Goal: Task Accomplishment & Management: Complete application form

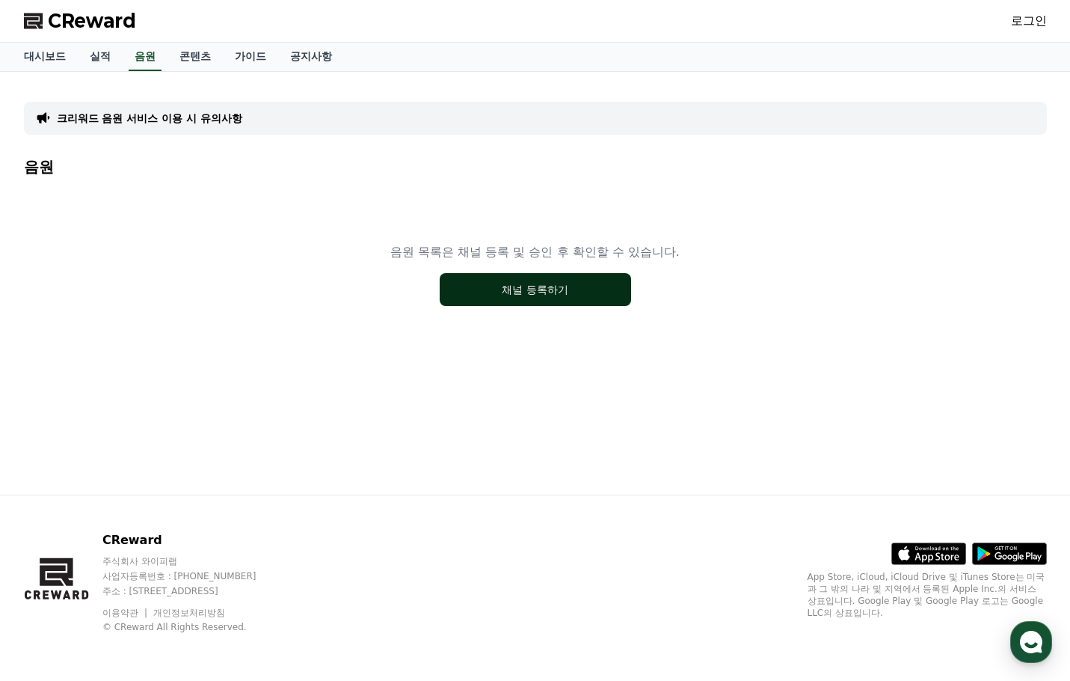
click at [517, 295] on button "채널 등록하기" at bounding box center [536, 289] width 192 height 33
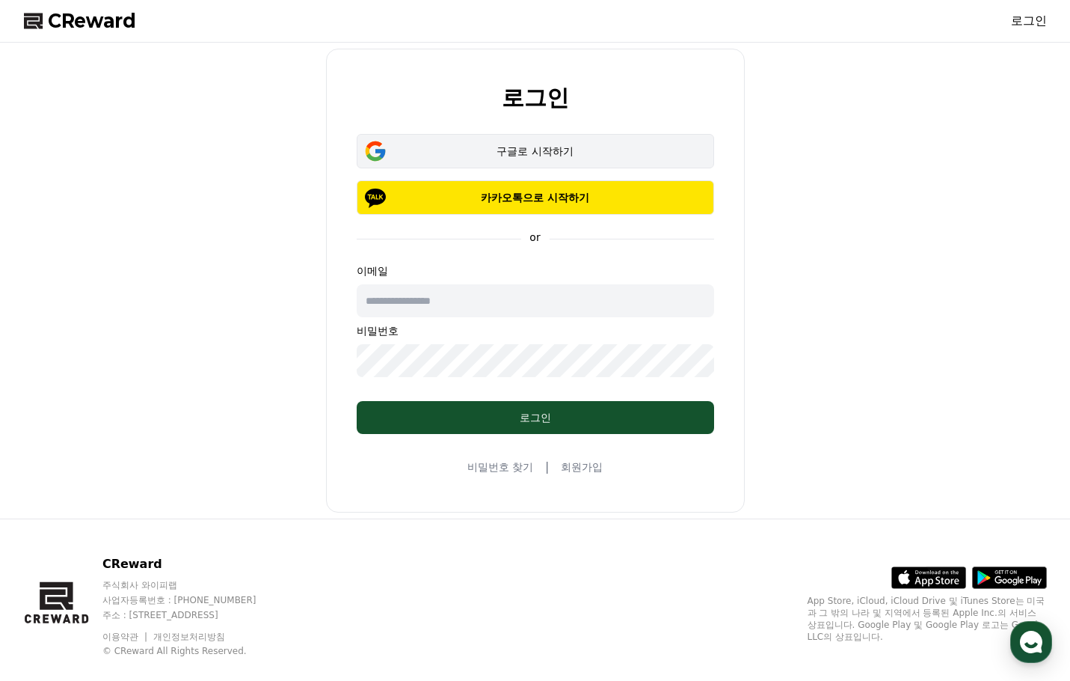
click at [515, 153] on div "구글로 시작하기" at bounding box center [536, 151] width 314 height 15
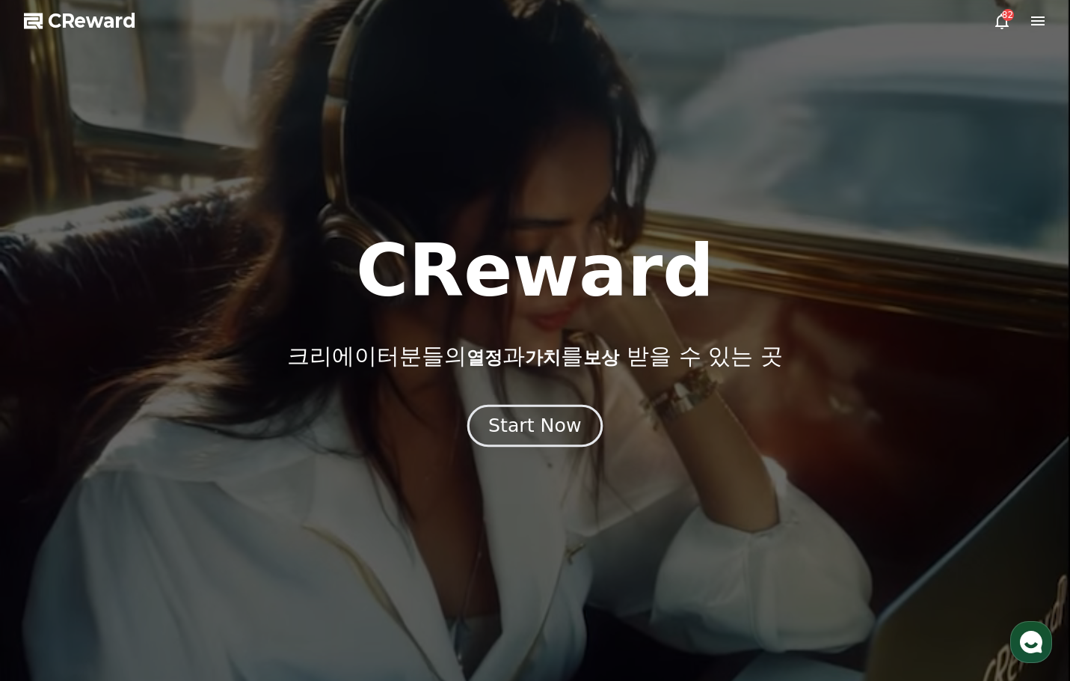
click at [549, 429] on div "Start Now" at bounding box center [534, 425] width 93 height 25
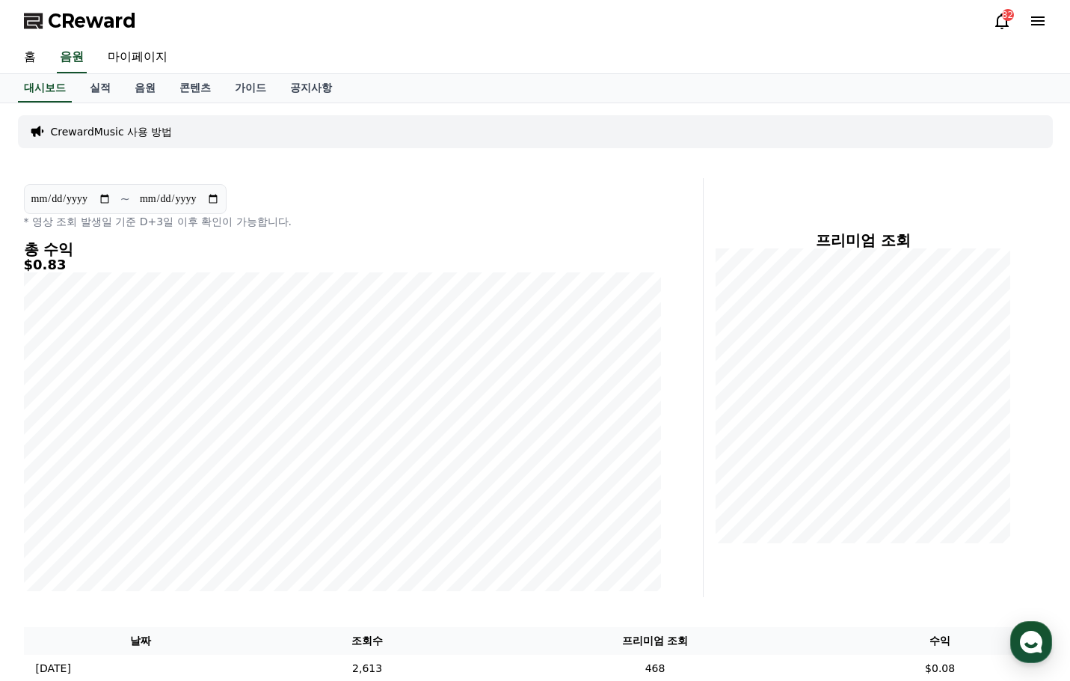
click at [1000, 16] on icon at bounding box center [1002, 21] width 13 height 16
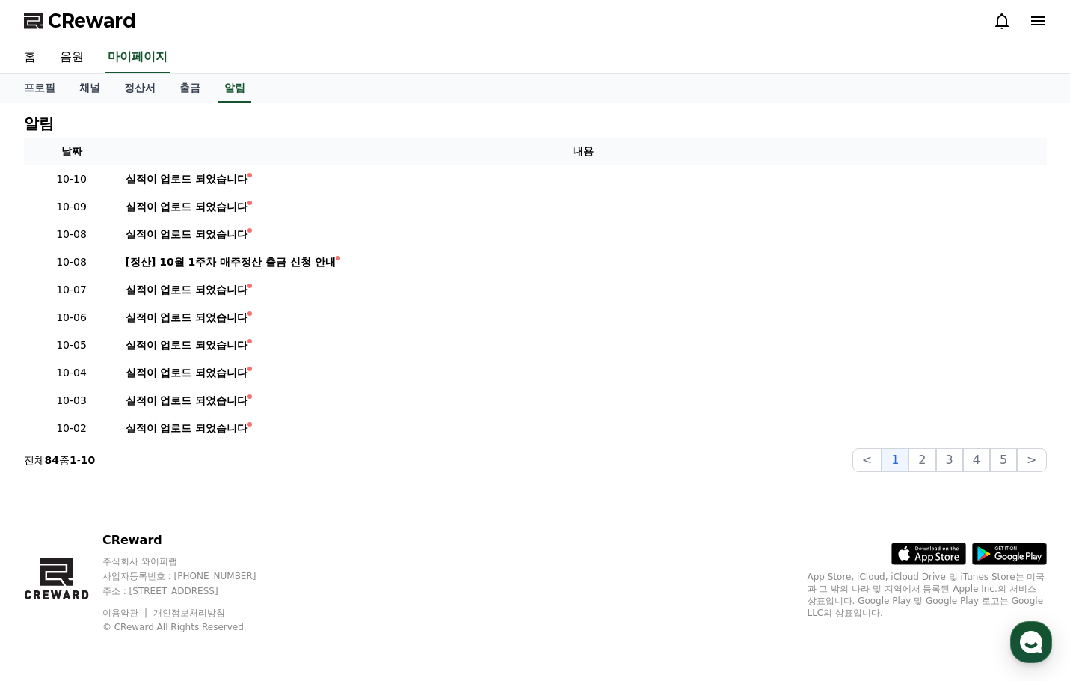
click at [1044, 20] on icon at bounding box center [1038, 20] width 13 height 9
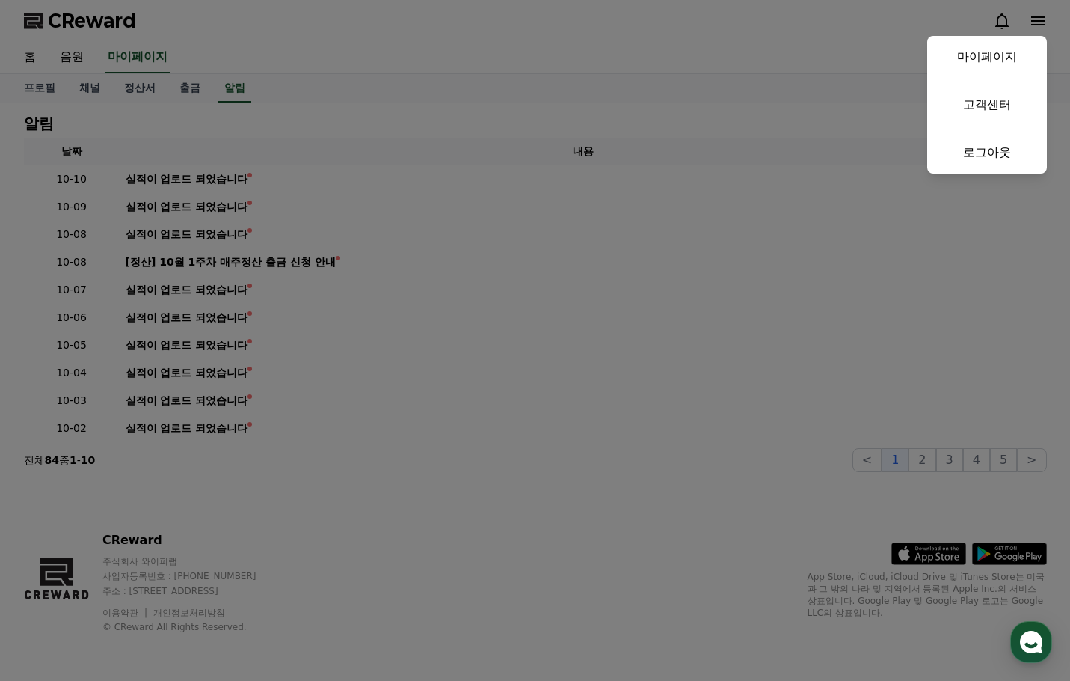
click at [589, 49] on button "close" at bounding box center [535, 340] width 1070 height 681
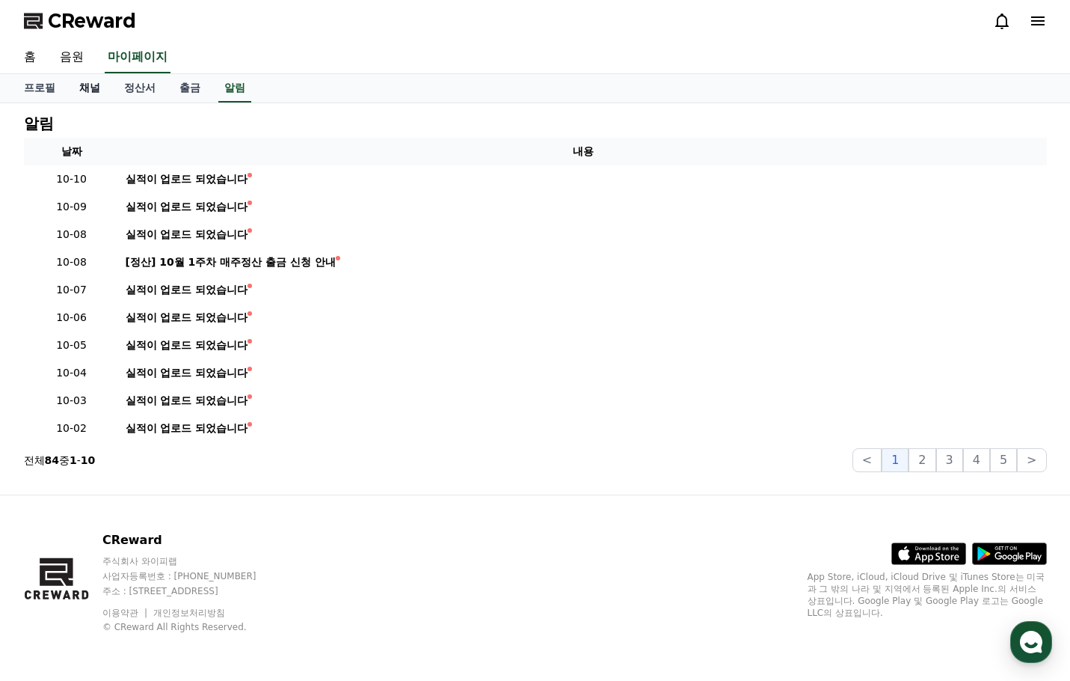
click at [87, 89] on link "채널" at bounding box center [89, 88] width 45 height 28
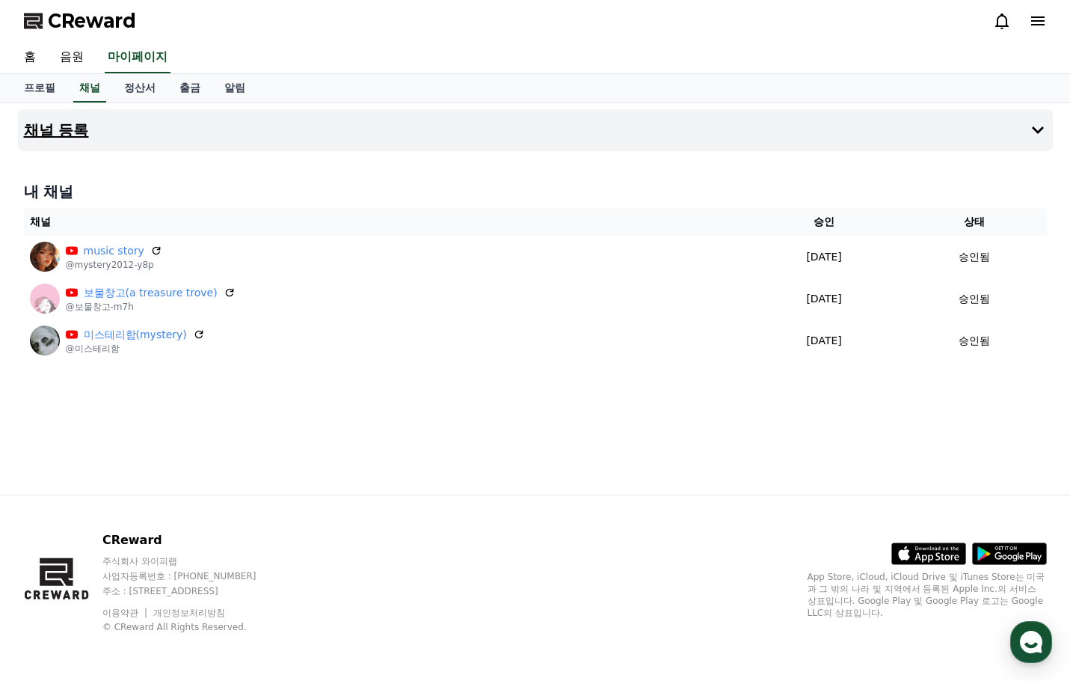
click at [71, 127] on h4 "채널 등록" at bounding box center [56, 130] width 65 height 16
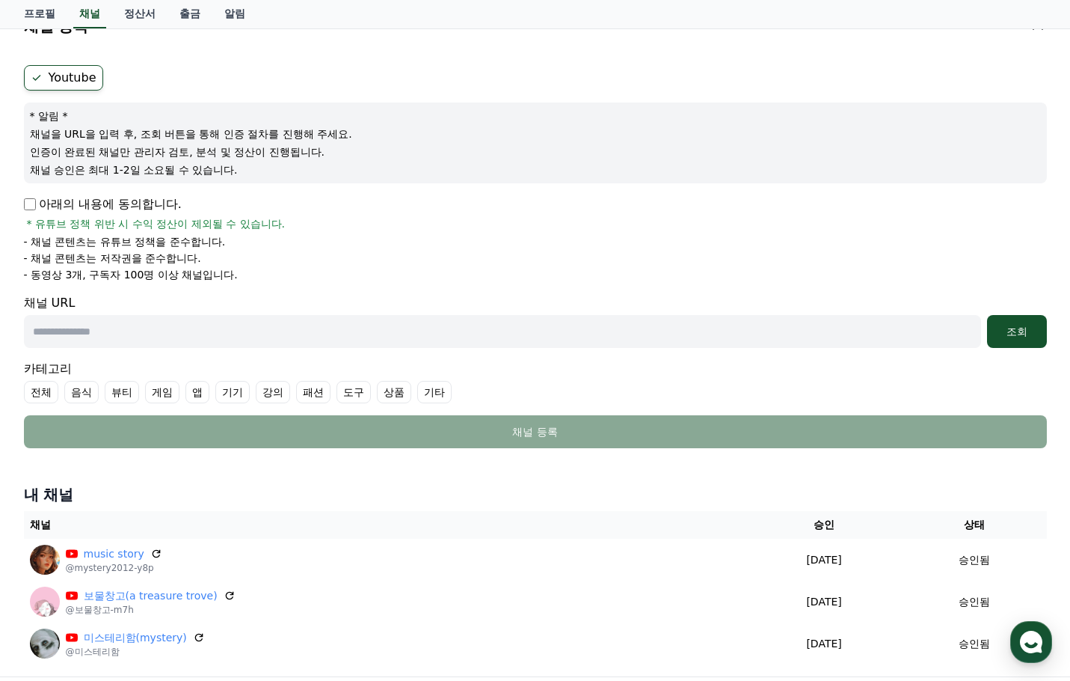
scroll to position [150, 0]
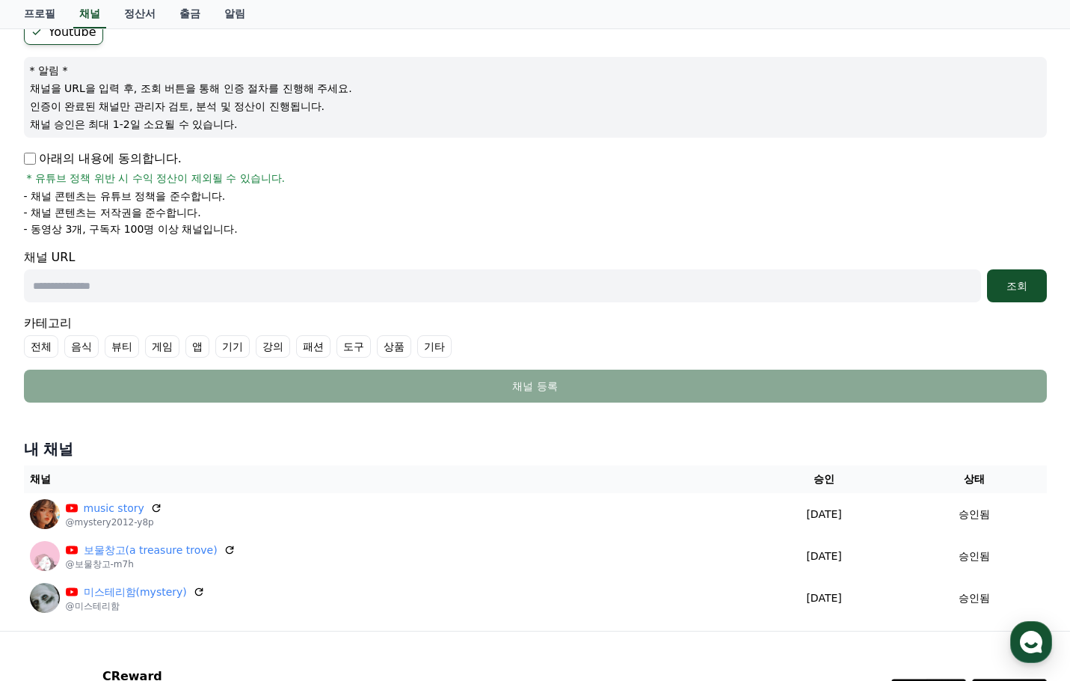
click at [112, 279] on input "text" at bounding box center [503, 285] width 958 height 33
paste input "**********"
type input "**********"
click at [1020, 290] on div "조회" at bounding box center [1017, 285] width 48 height 15
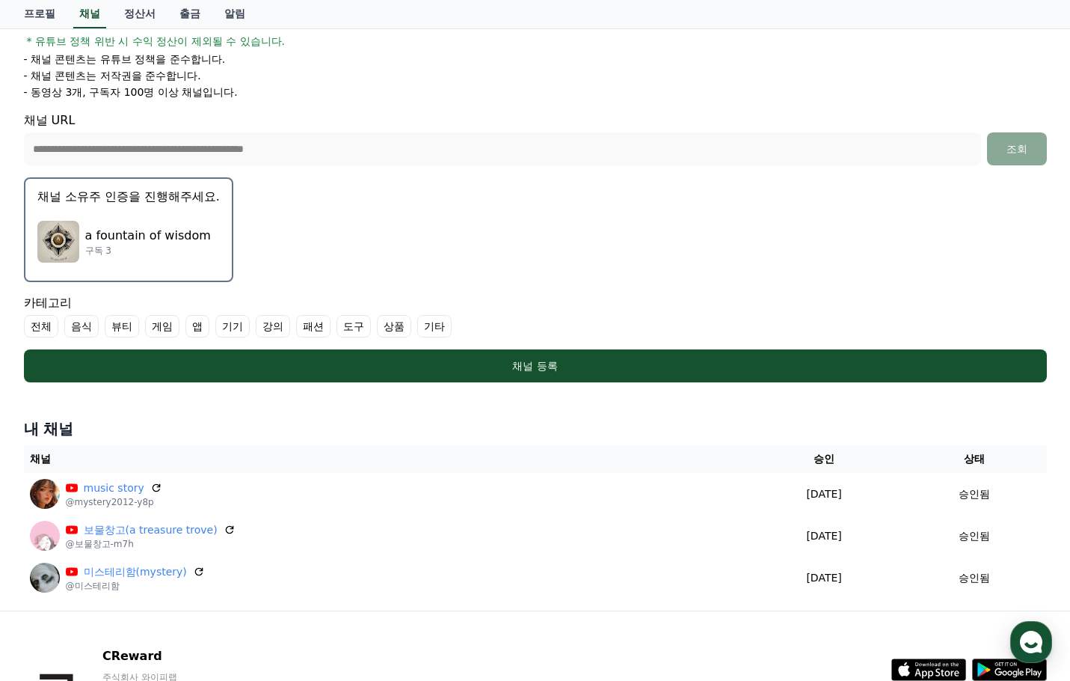
scroll to position [299, 0]
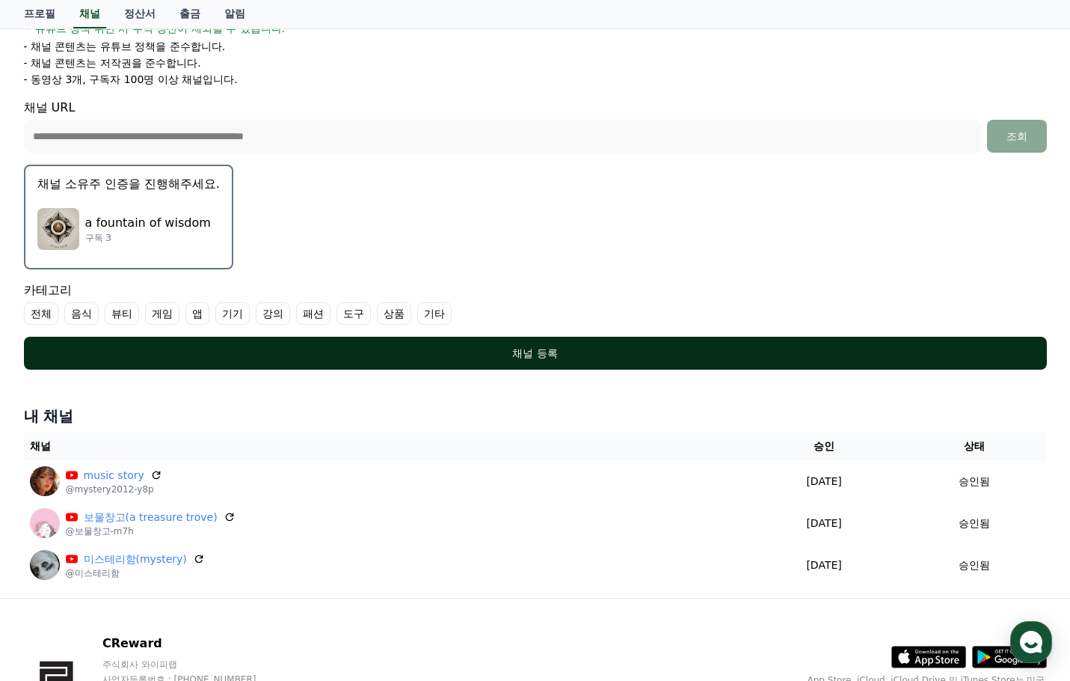
click at [546, 352] on div "채널 등록" at bounding box center [536, 353] width 964 height 15
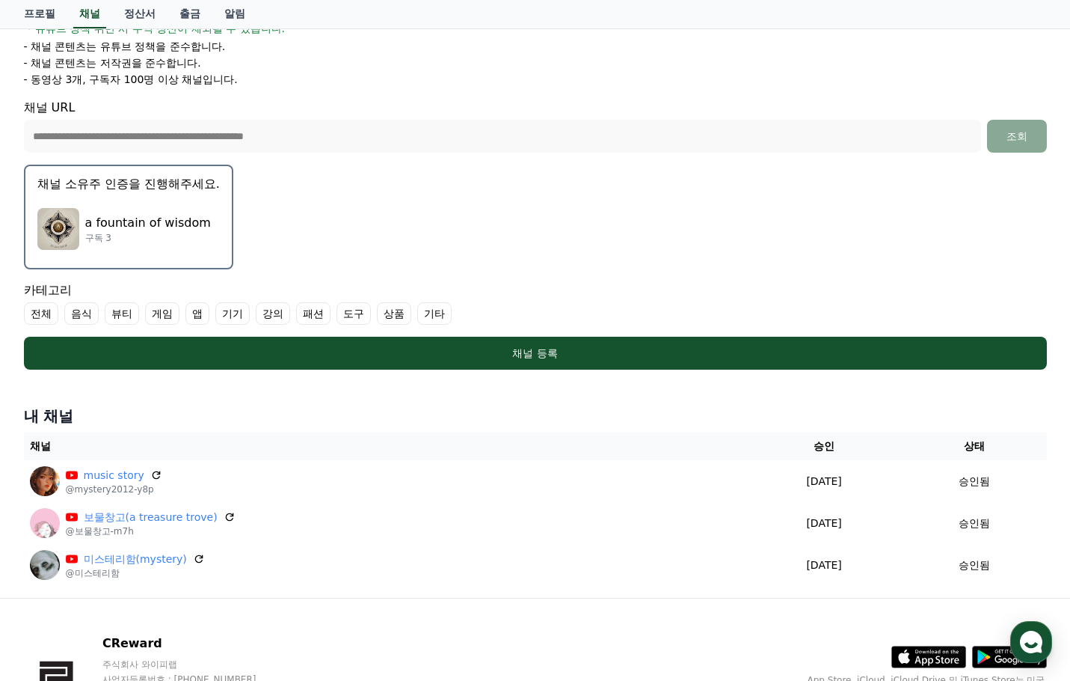
click at [441, 311] on label "기타" at bounding box center [434, 313] width 34 height 22
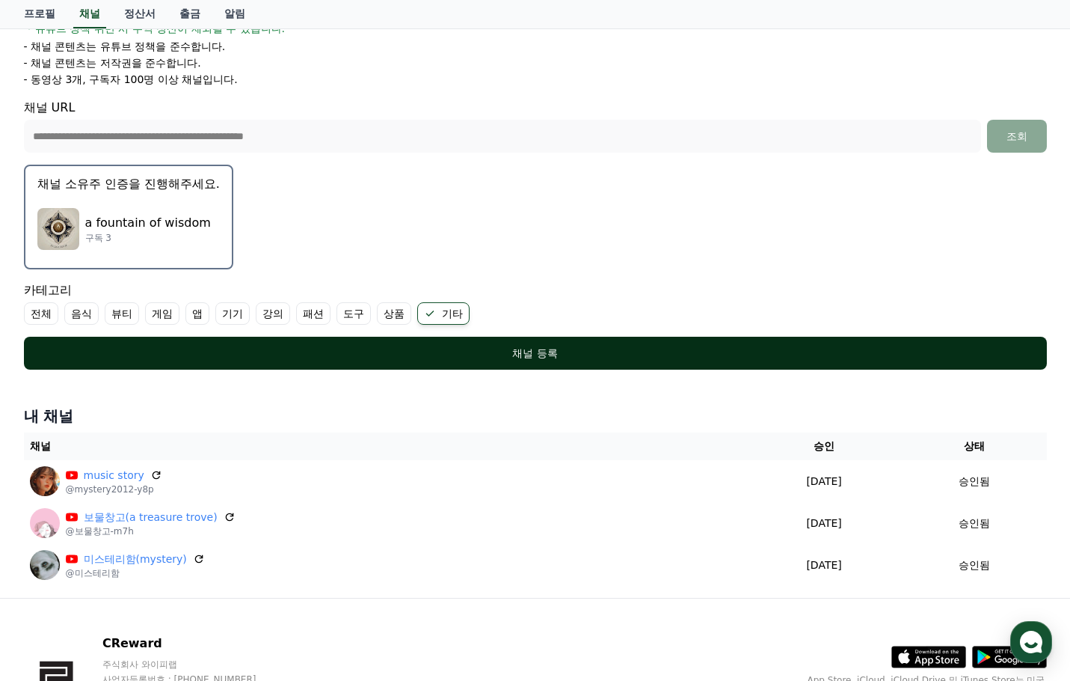
click at [544, 355] on div "채널 등록" at bounding box center [536, 353] width 964 height 15
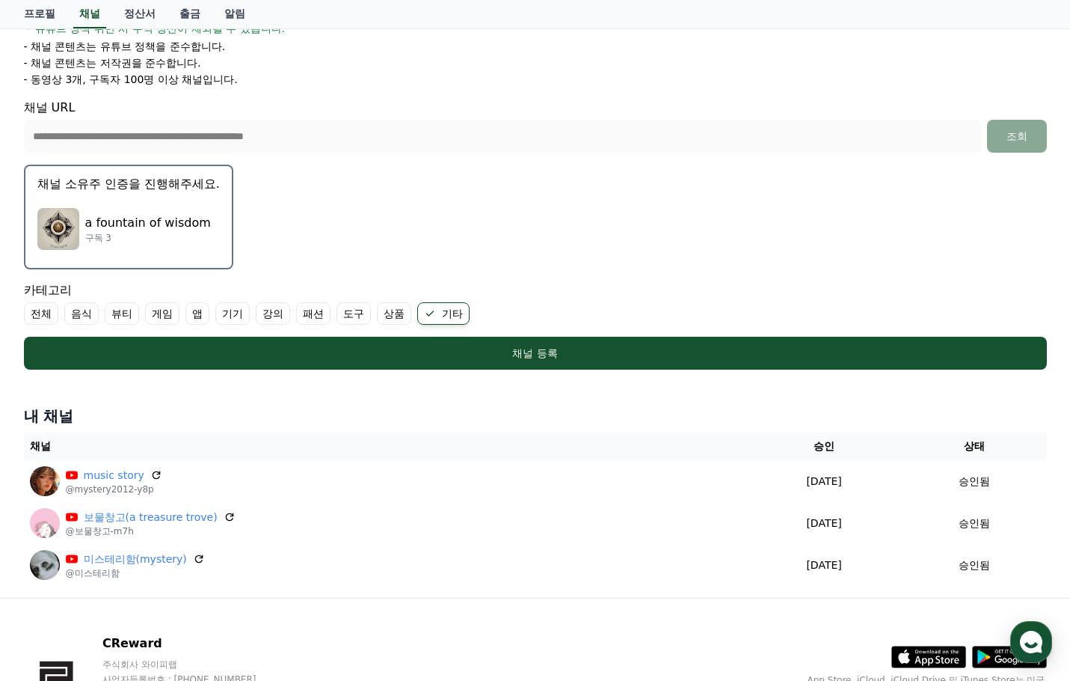
click at [141, 183] on p "채널 소유주 인증을 진행해주세요." at bounding box center [128, 184] width 183 height 18
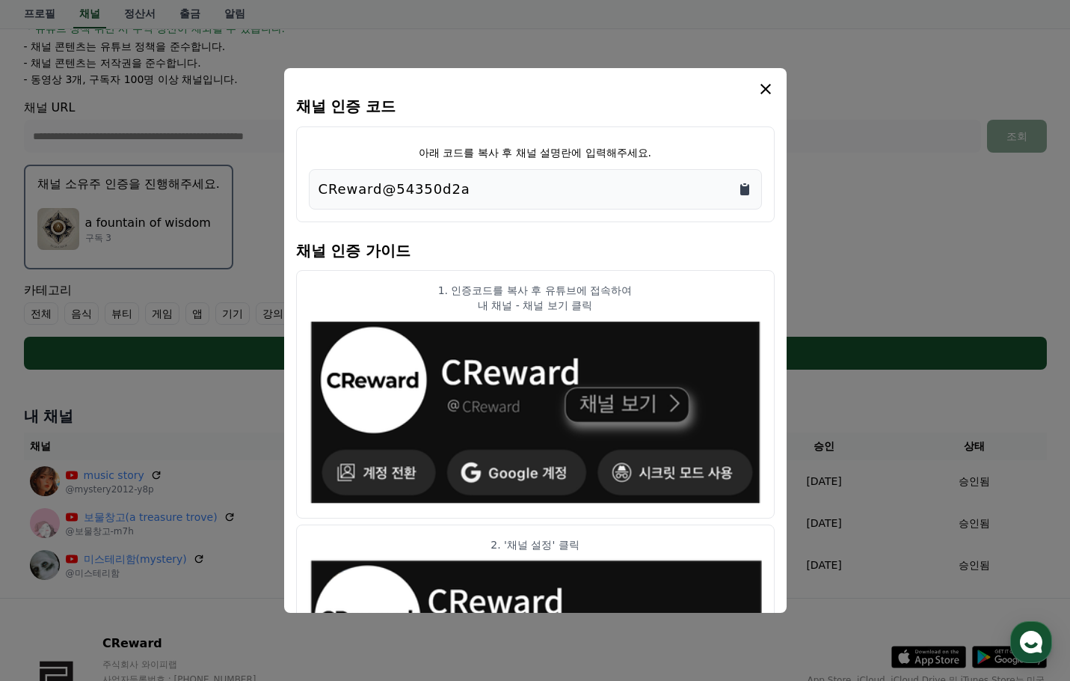
click at [745, 186] on icon "Copy to clipboard" at bounding box center [745, 189] width 9 height 11
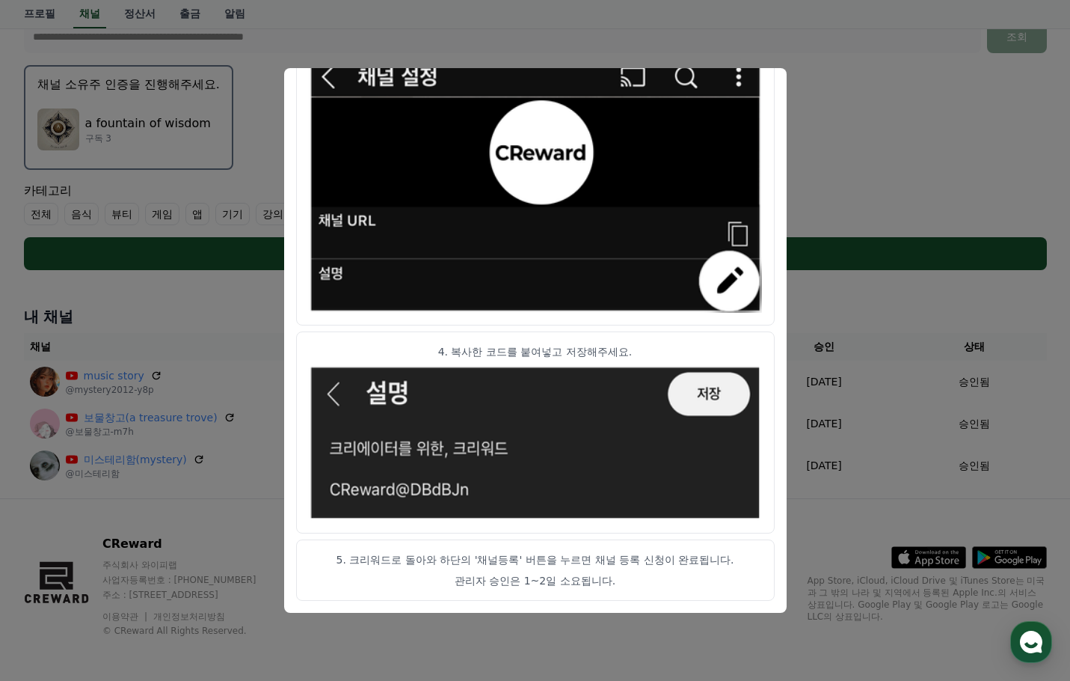
scroll to position [402, 0]
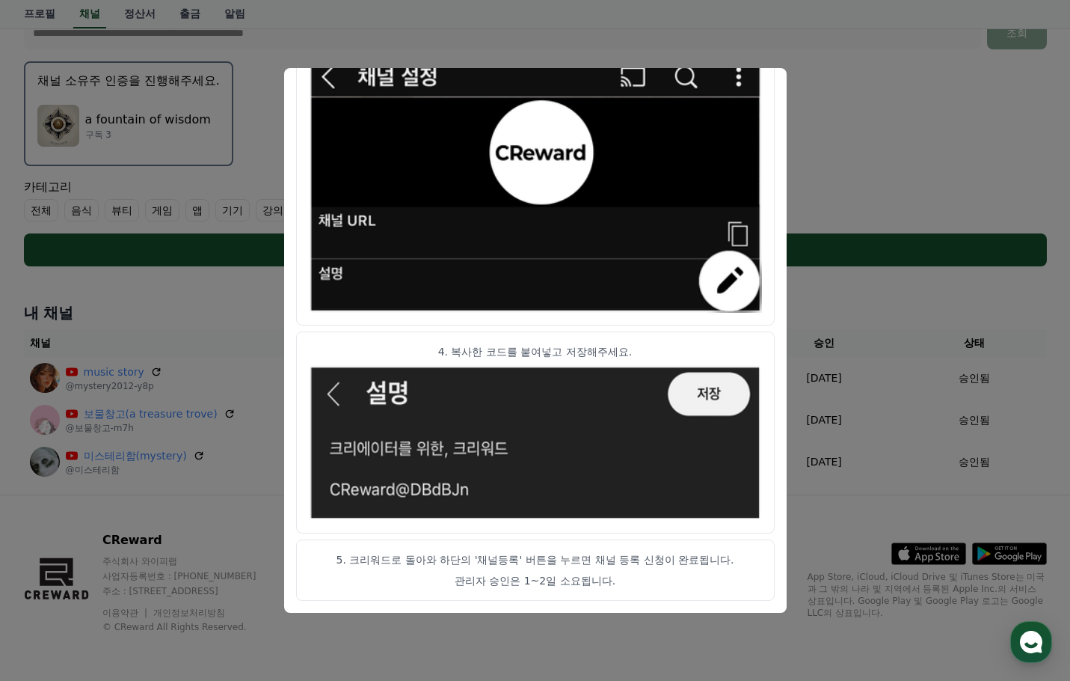
click at [224, 239] on button "close modal" at bounding box center [535, 340] width 1070 height 681
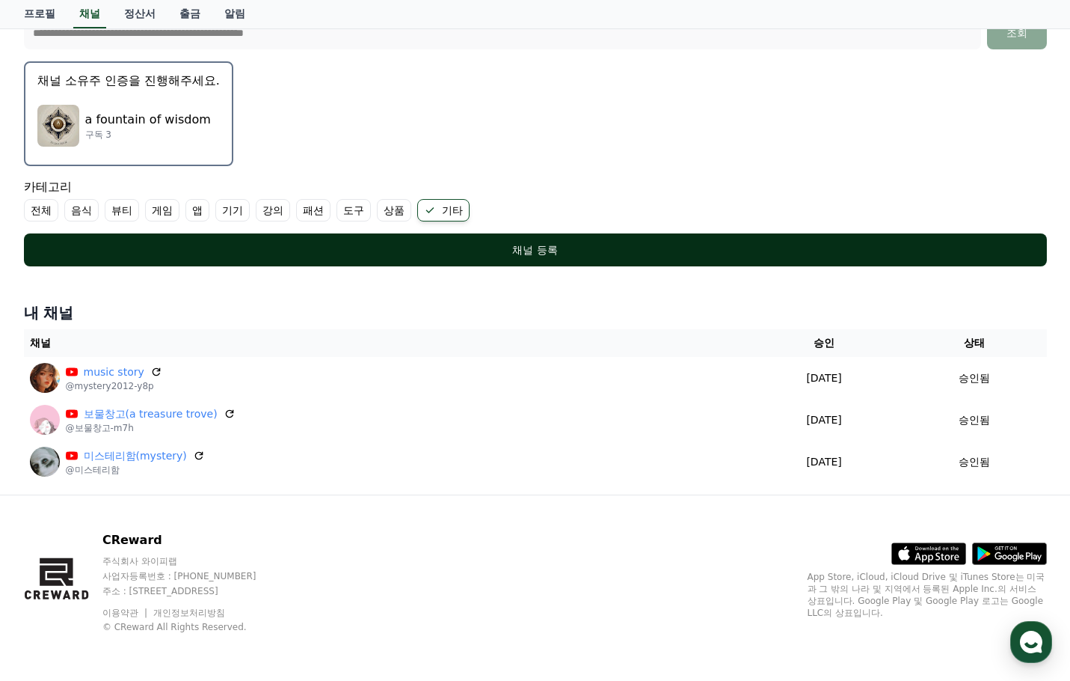
click at [536, 248] on div "채널 등록" at bounding box center [536, 249] width 964 height 15
